Goal: Information Seeking & Learning: Learn about a topic

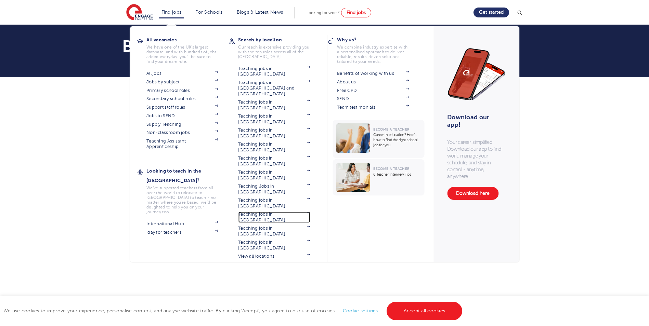
click at [272, 212] on link "Teaching jobs in [GEOGRAPHIC_DATA]" at bounding box center [274, 217] width 72 height 11
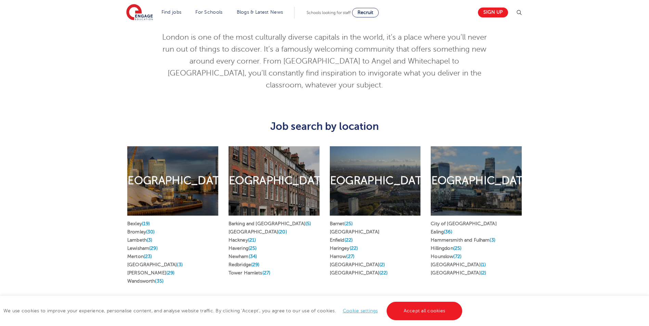
scroll to position [342, 0]
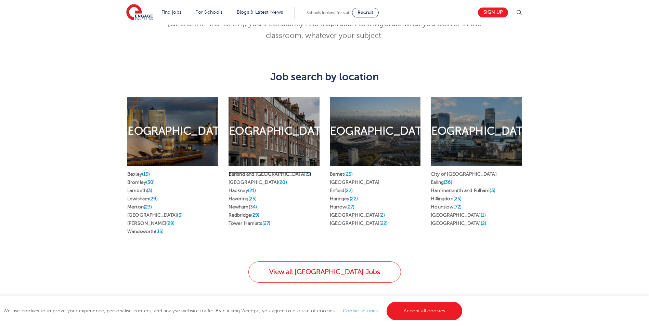
click at [257, 172] on link "Barking and Dagenham (5)" at bounding box center [270, 174] width 83 height 5
click at [242, 196] on link "Havering (25)" at bounding box center [243, 198] width 28 height 5
click at [248, 170] on li "Barking and Dagenham (5)" at bounding box center [274, 174] width 91 height 8
click at [246, 172] on link "Barking and Dagenham (5)" at bounding box center [270, 174] width 83 height 5
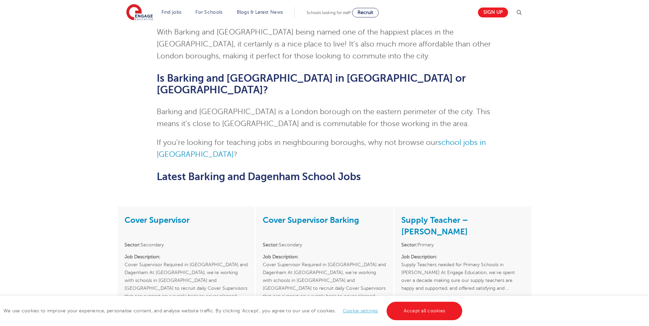
scroll to position [1334, 0]
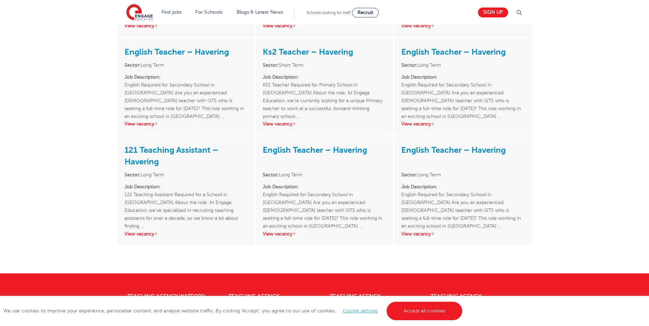
scroll to position [1574, 0]
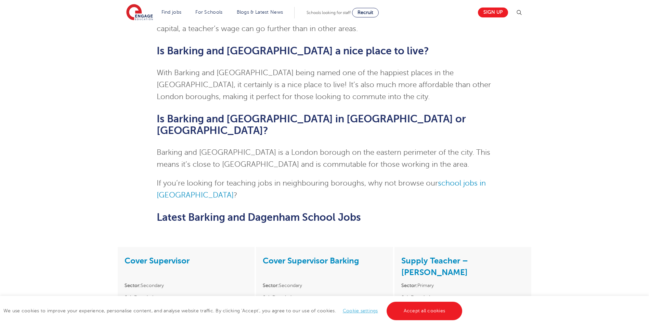
scroll to position [1266, 0]
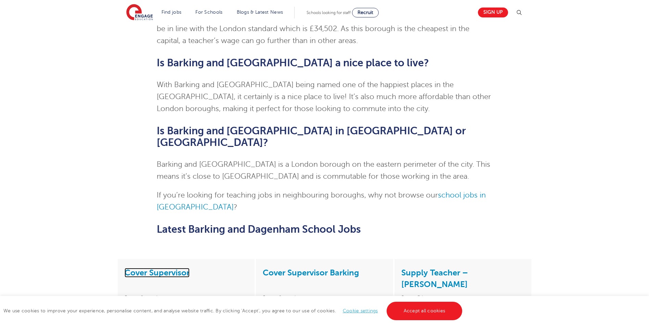
click at [164, 268] on link "Cover Supervisor" at bounding box center [157, 273] width 65 height 10
click at [316, 268] on link "Cover Supervisor Barking" at bounding box center [311, 273] width 96 height 10
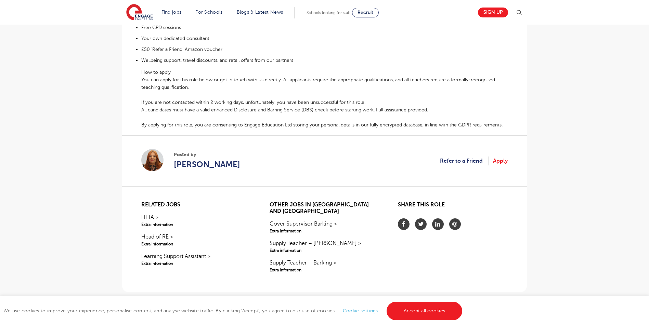
scroll to position [411, 0]
